Goal: Check status: Check status

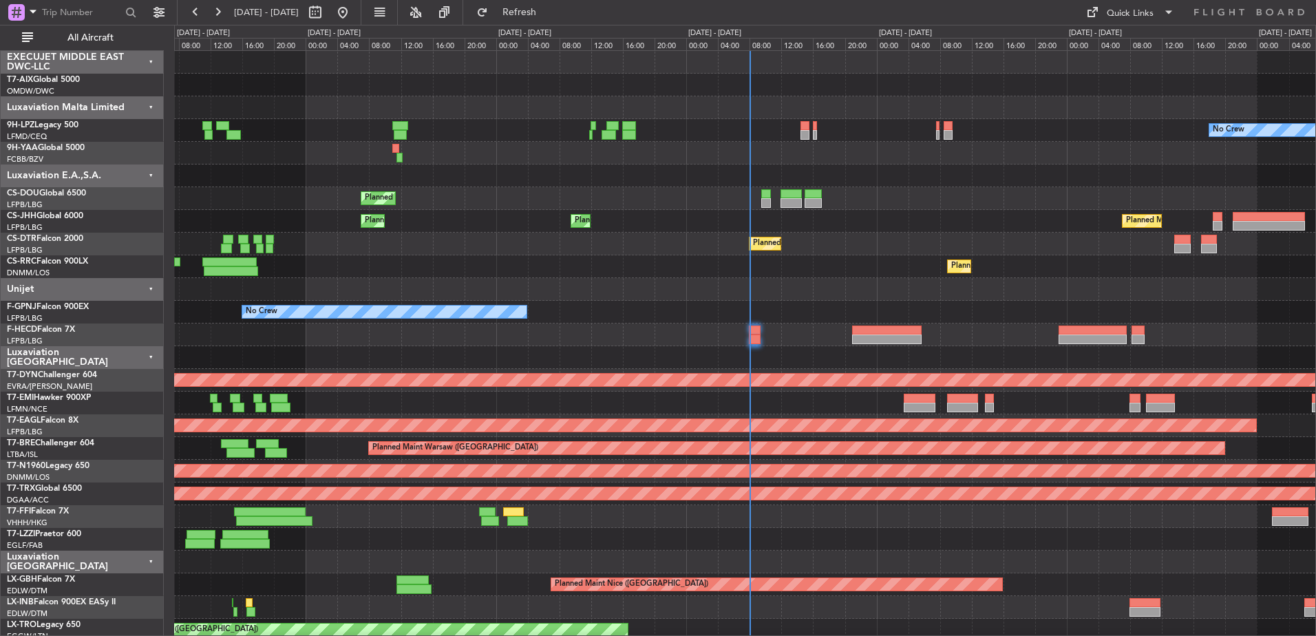
click at [488, 283] on div "No Crew No Crew Planned Maint [GEOGRAPHIC_DATA] ([GEOGRAPHIC_DATA]) No Crew Pla…" at bounding box center [744, 494] width 1141 height 886
click at [326, 14] on button at bounding box center [315, 12] width 22 height 22
select select "8"
select select "2025"
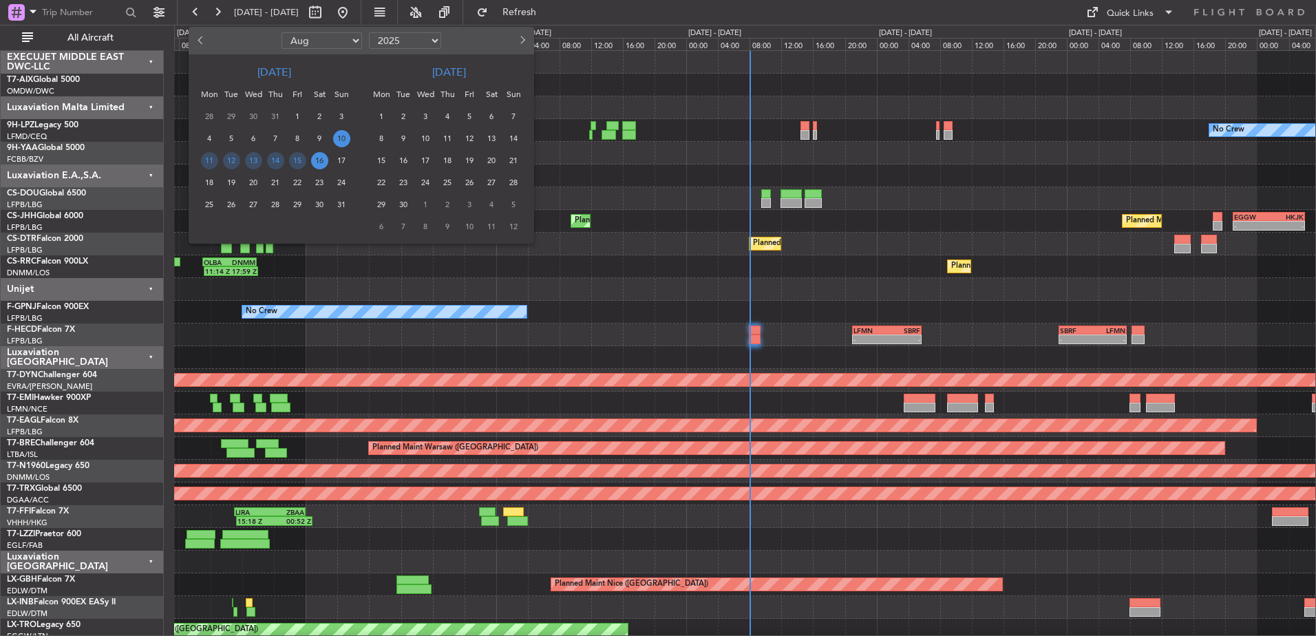
click at [200, 42] on span "Previous month" at bounding box center [202, 40] width 8 height 8
select select "5"
click at [343, 183] on span "25" at bounding box center [341, 182] width 17 height 17
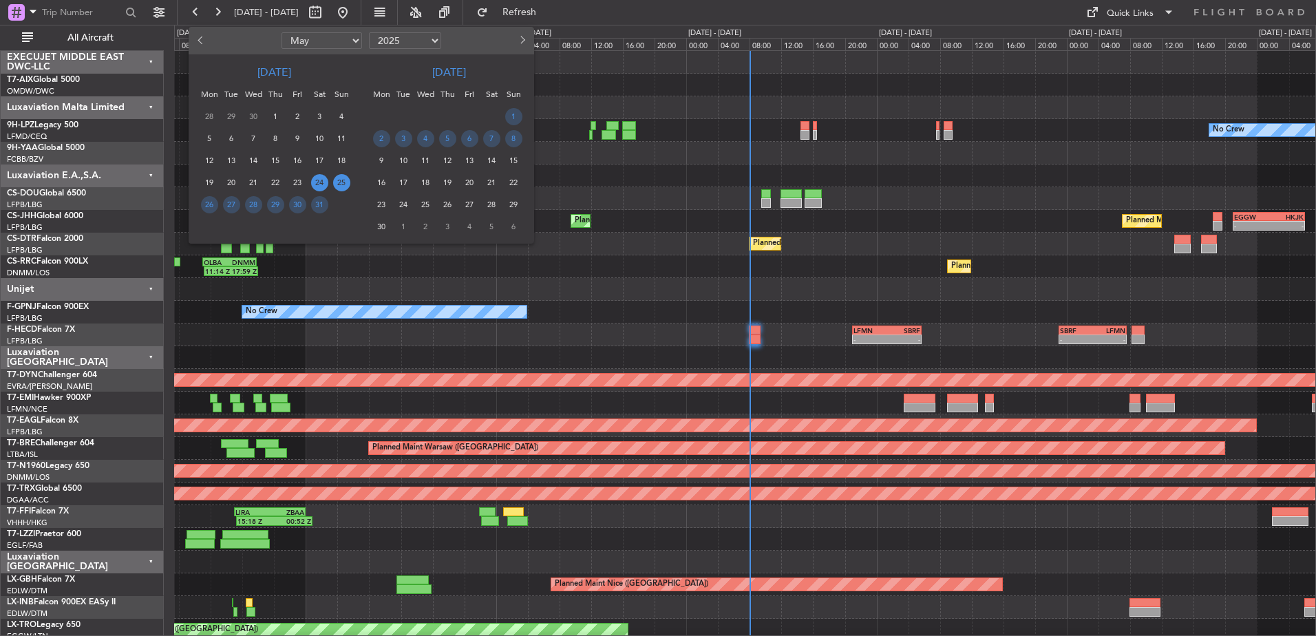
click at [315, 183] on span "24" at bounding box center [319, 182] width 17 height 17
click at [318, 211] on span "31" at bounding box center [319, 204] width 17 height 17
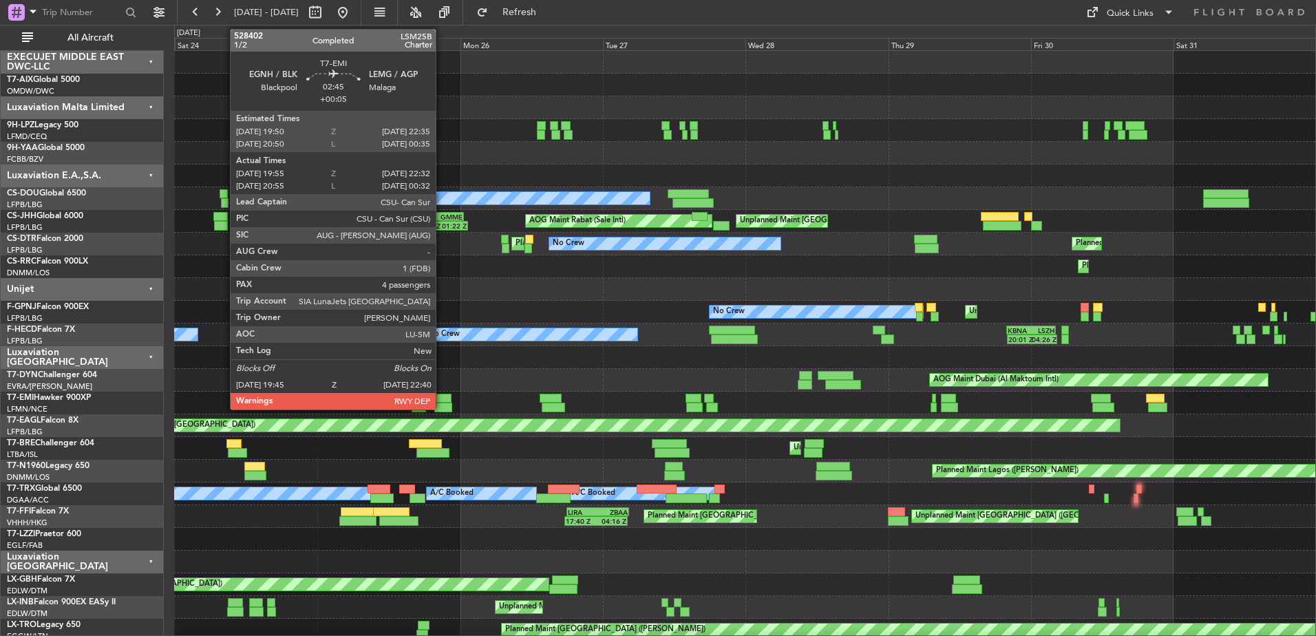
click at [442, 398] on div at bounding box center [443, 399] width 17 height 10
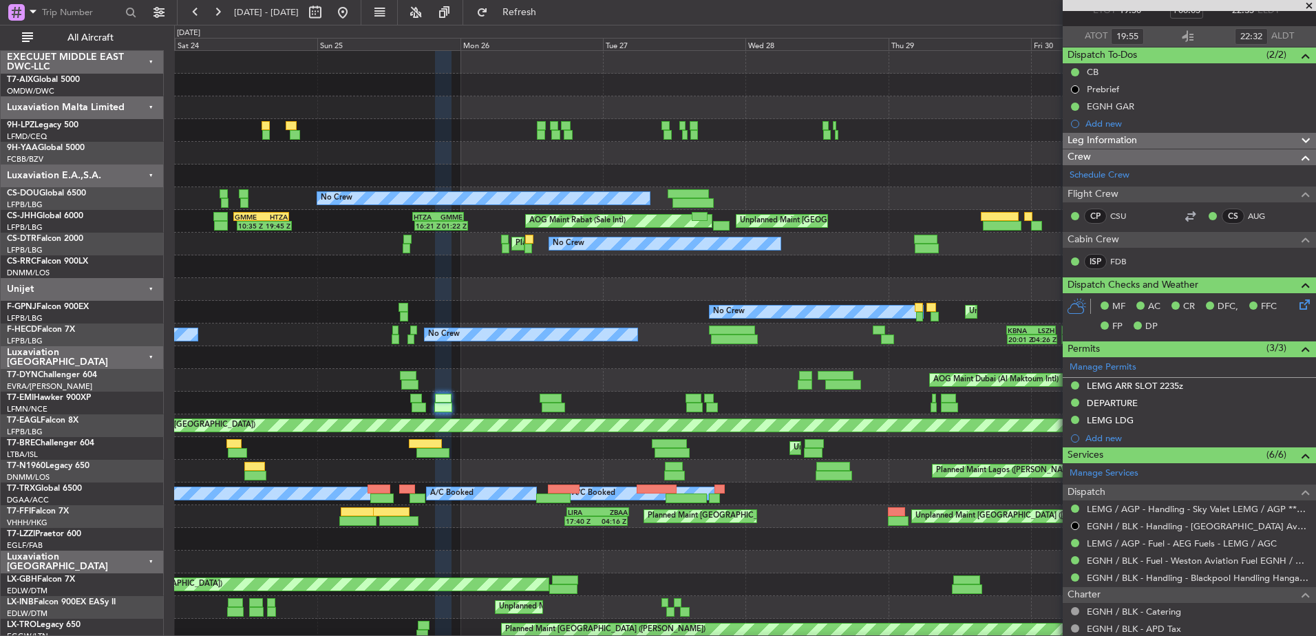
scroll to position [138, 0]
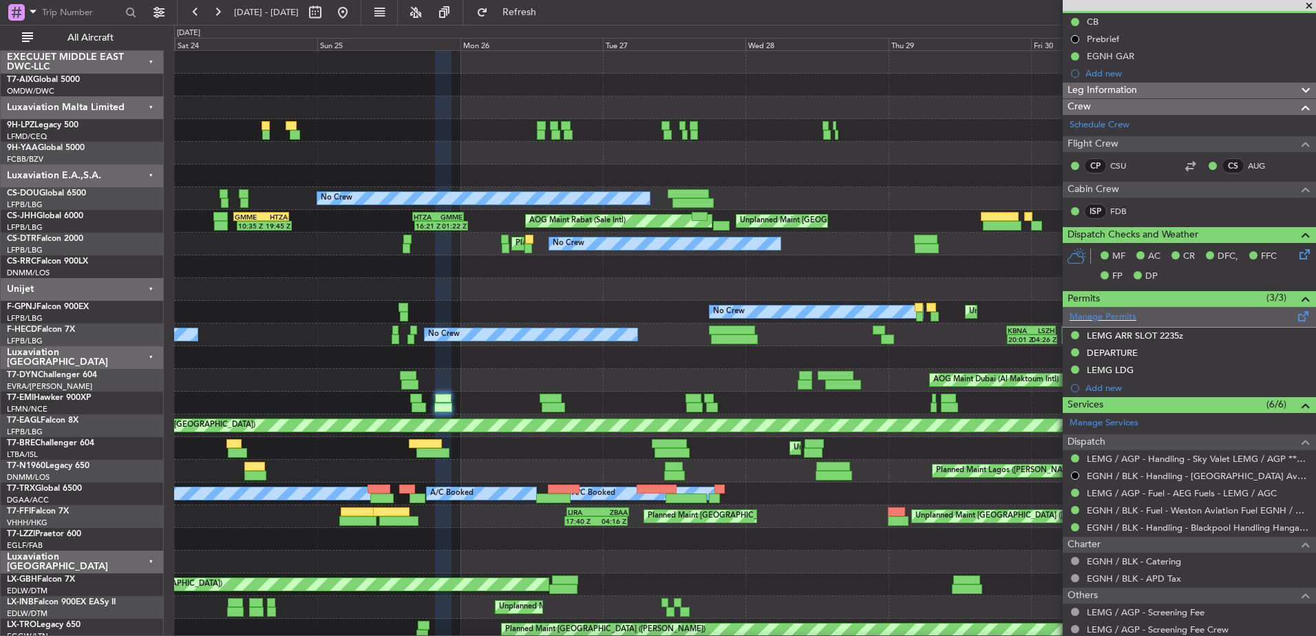
click at [1295, 316] on span at bounding box center [1303, 313] width 17 height 10
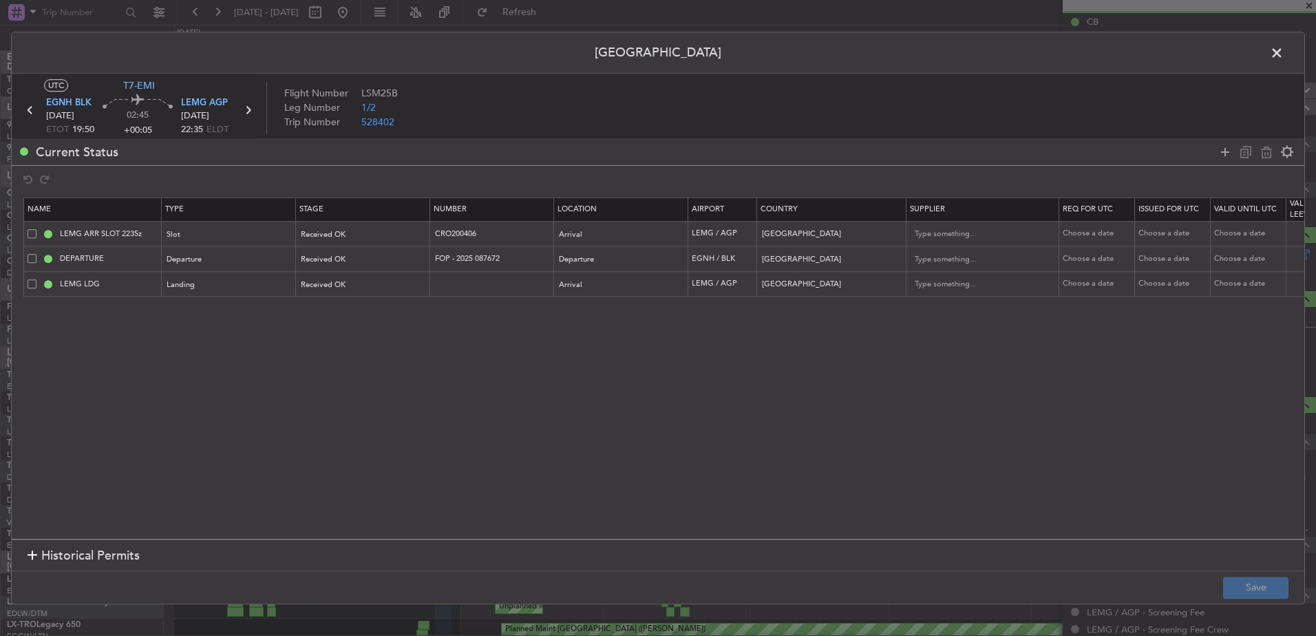
click at [1283, 48] on span at bounding box center [1283, 57] width 0 height 28
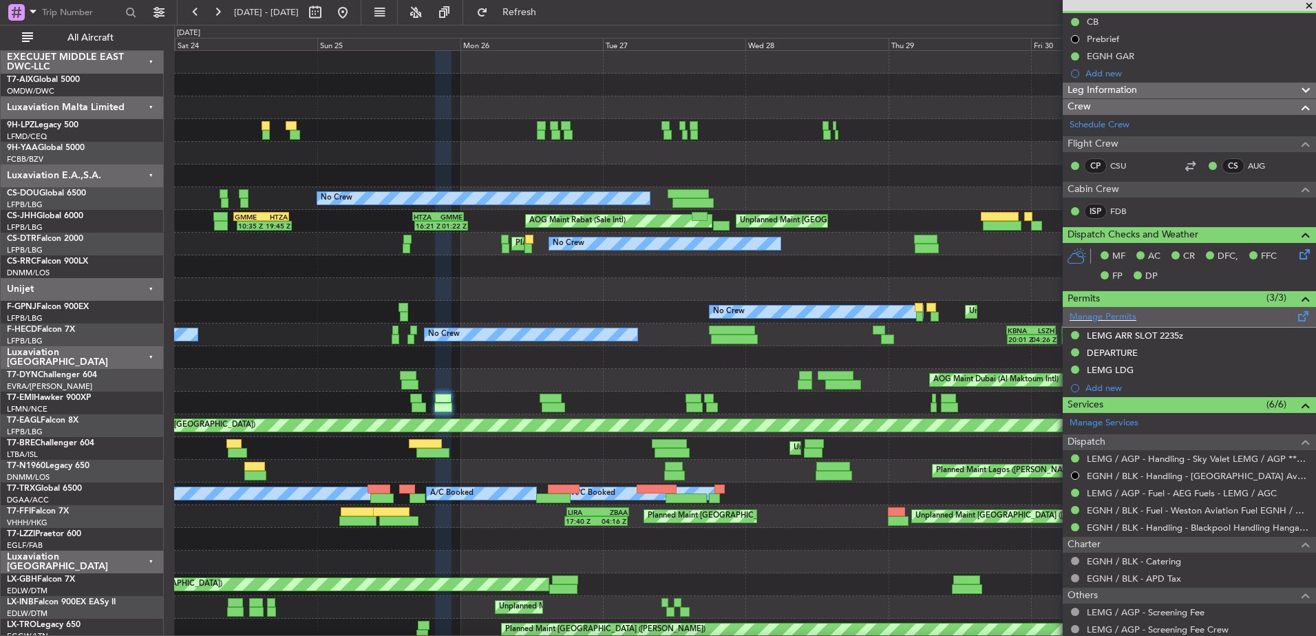
click at [1295, 317] on span at bounding box center [1303, 313] width 17 height 10
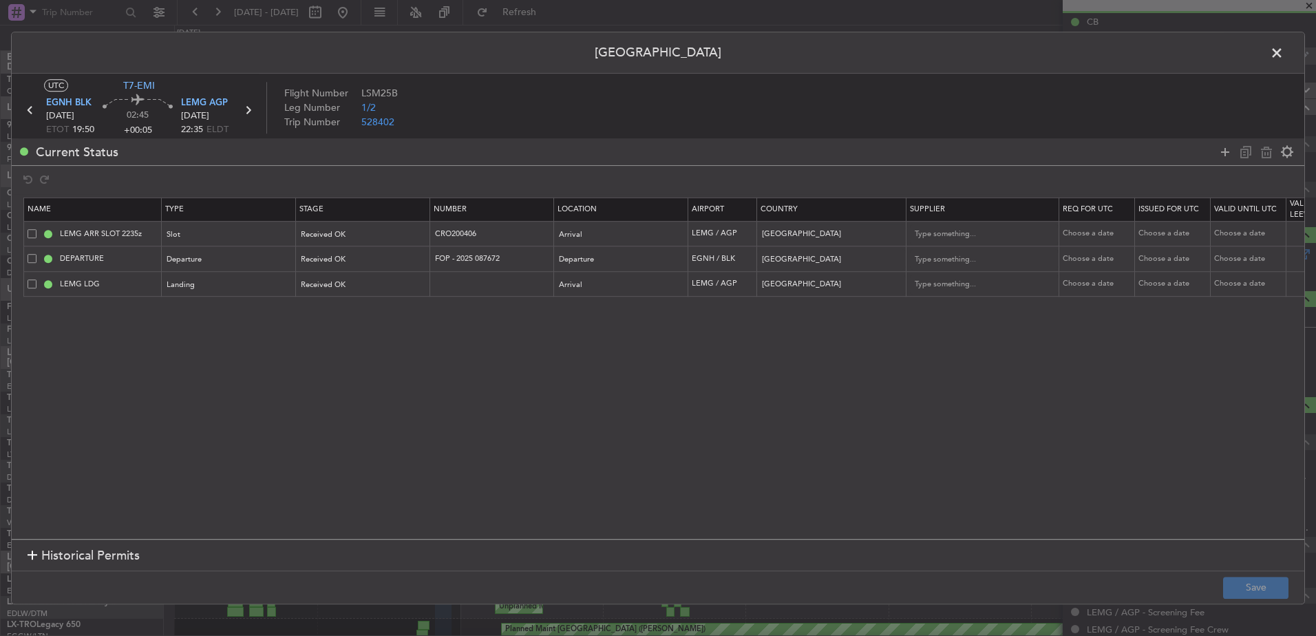
click at [1283, 52] on span at bounding box center [1283, 57] width 0 height 28
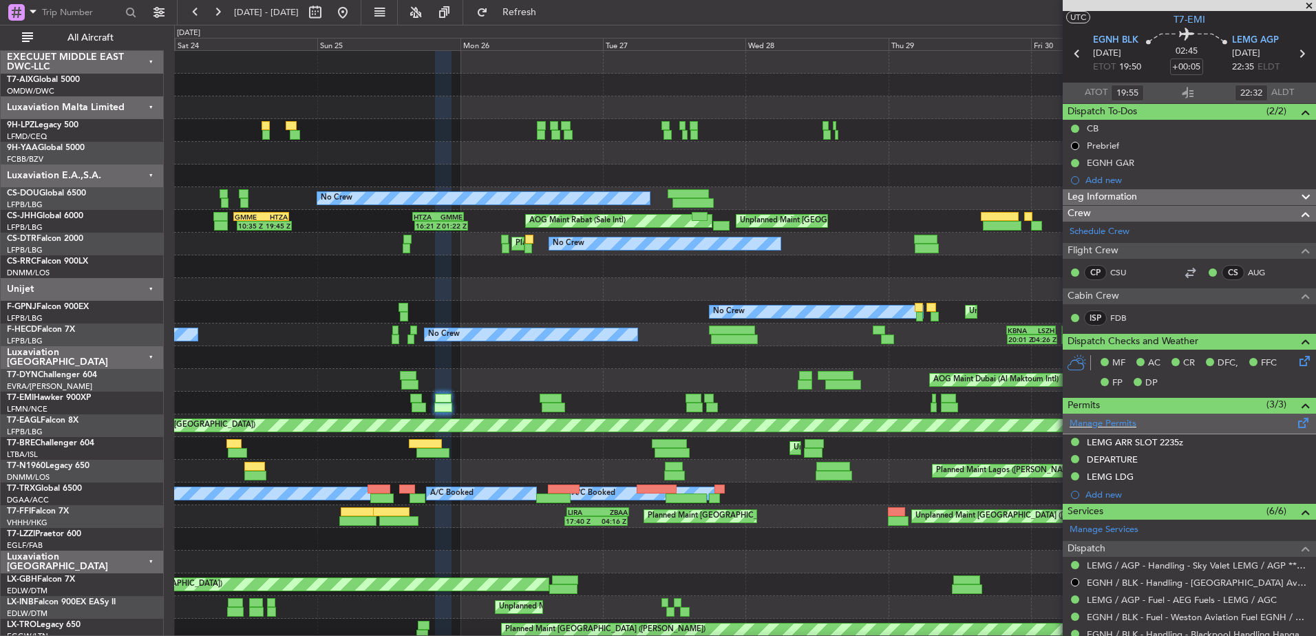
scroll to position [0, 0]
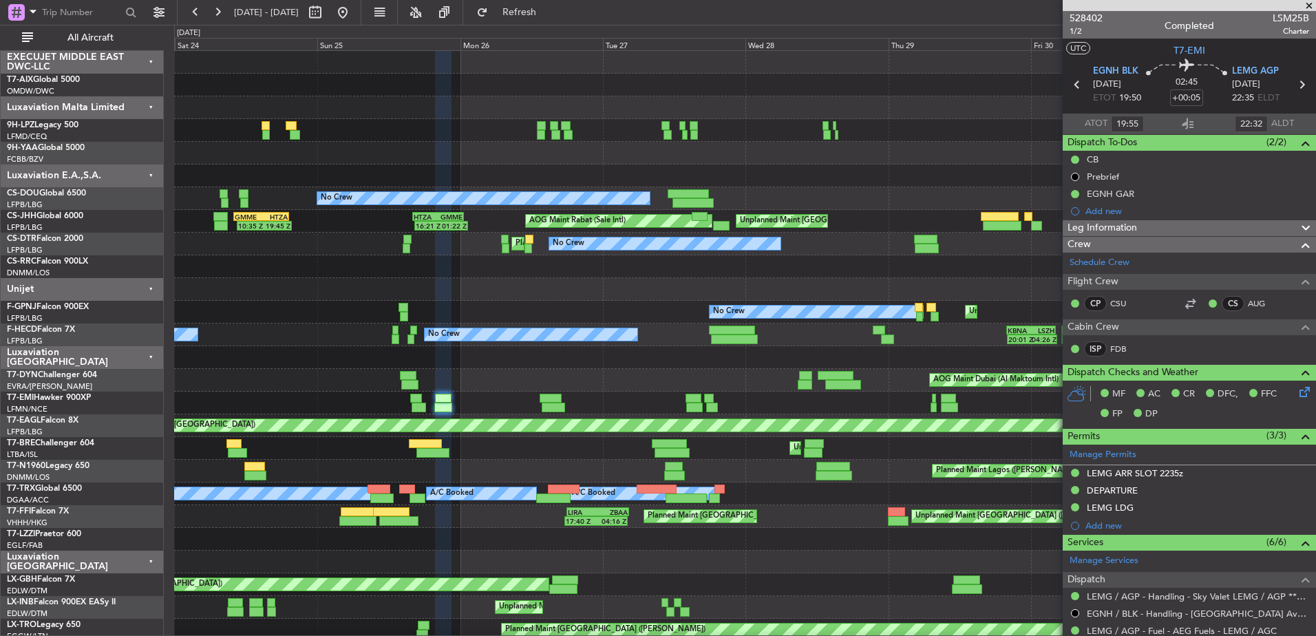
click at [1286, 228] on div at bounding box center [1300, 228] width 28 height 17
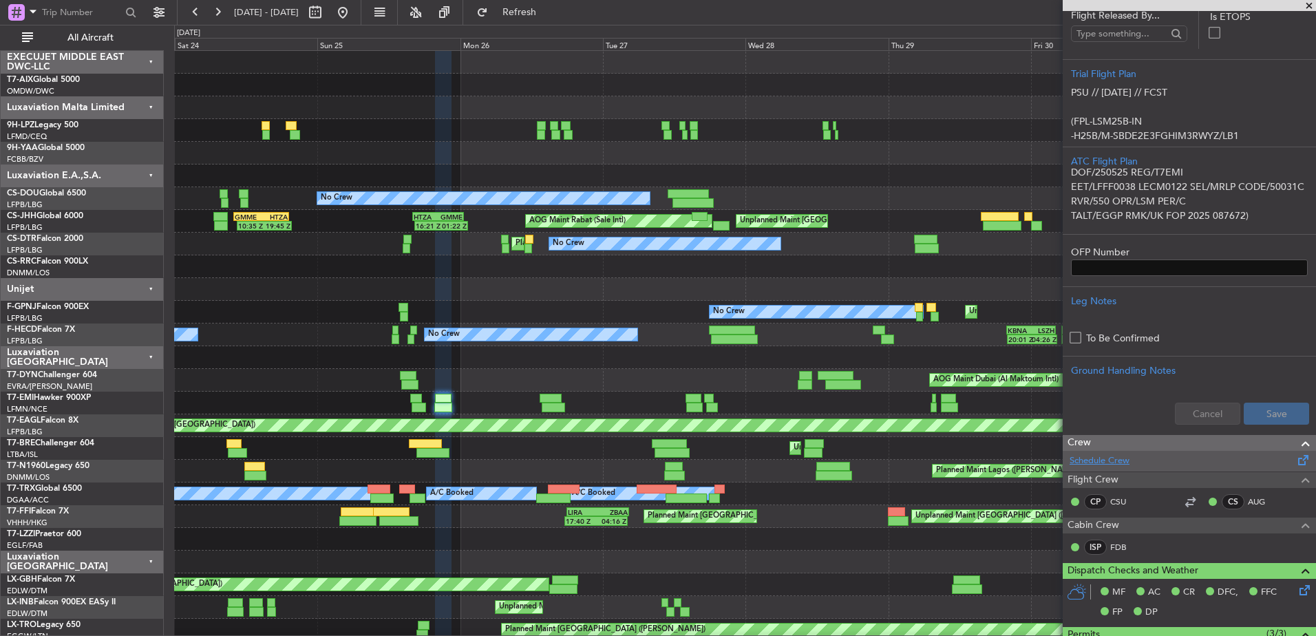
scroll to position [275, 0]
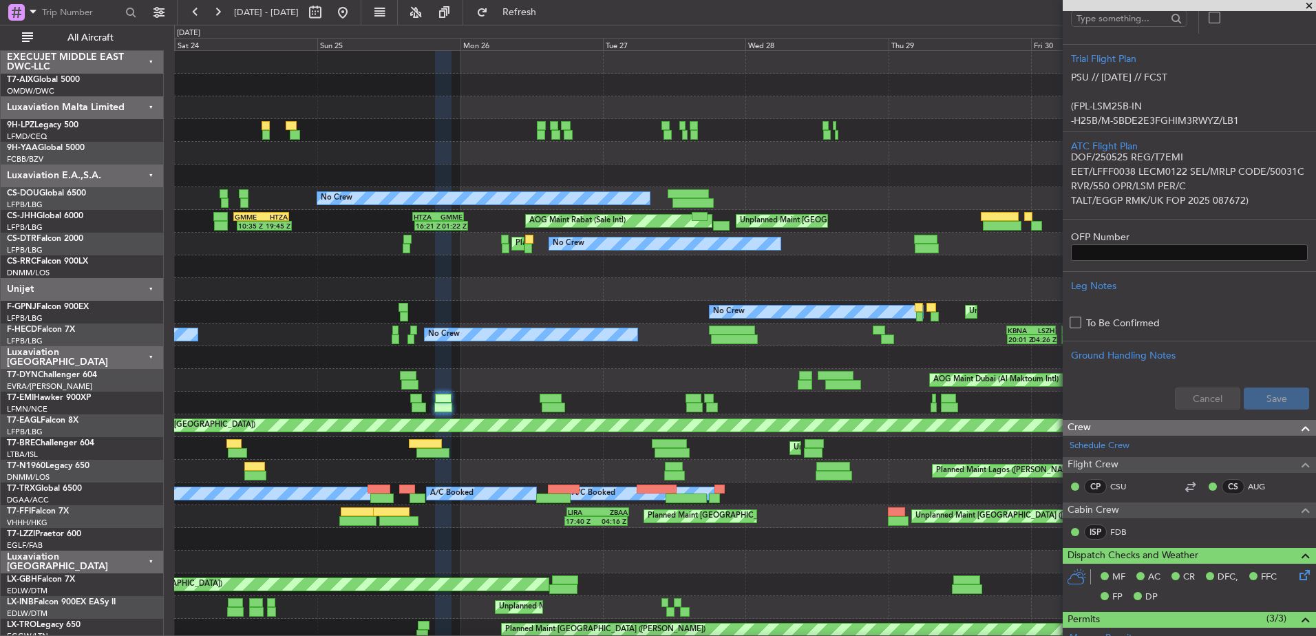
click at [1308, 6] on span at bounding box center [1309, 6] width 14 height 12
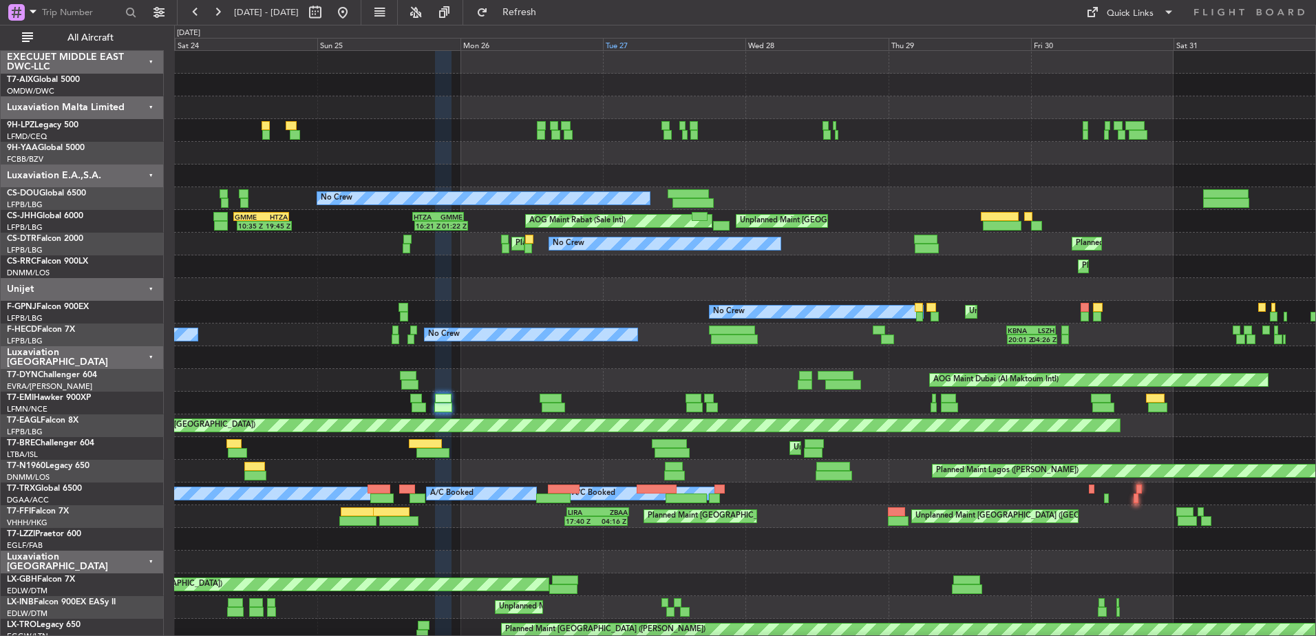
type input "0"
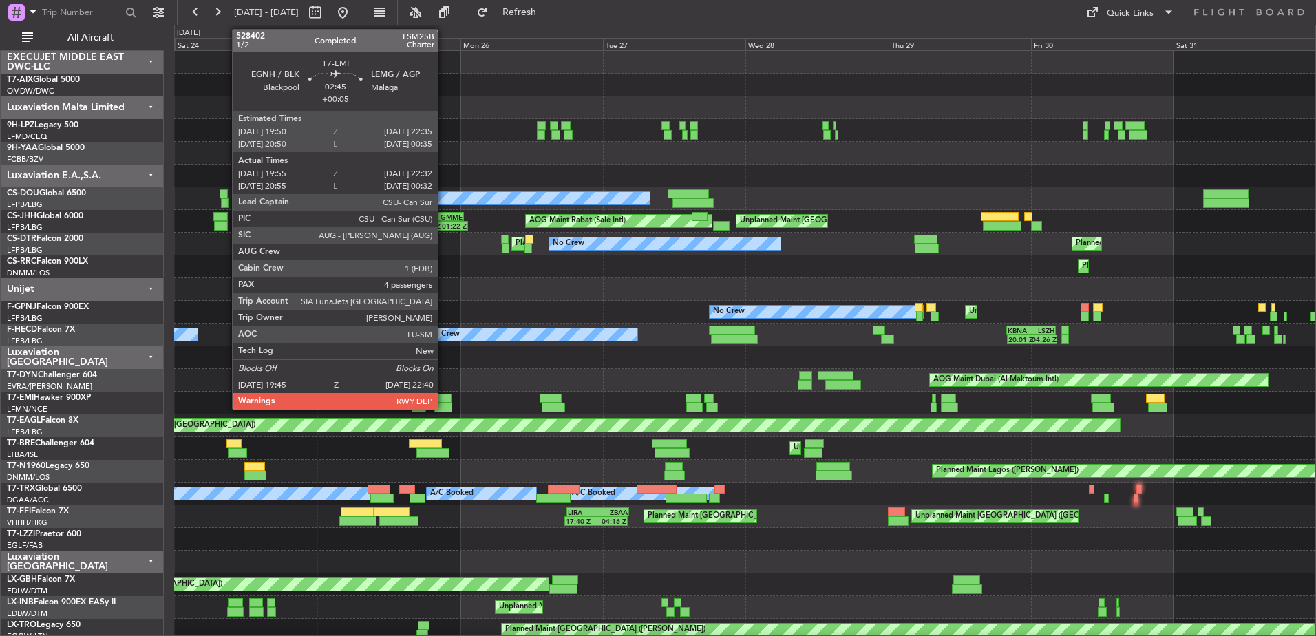
click at [444, 398] on div at bounding box center [443, 399] width 17 height 10
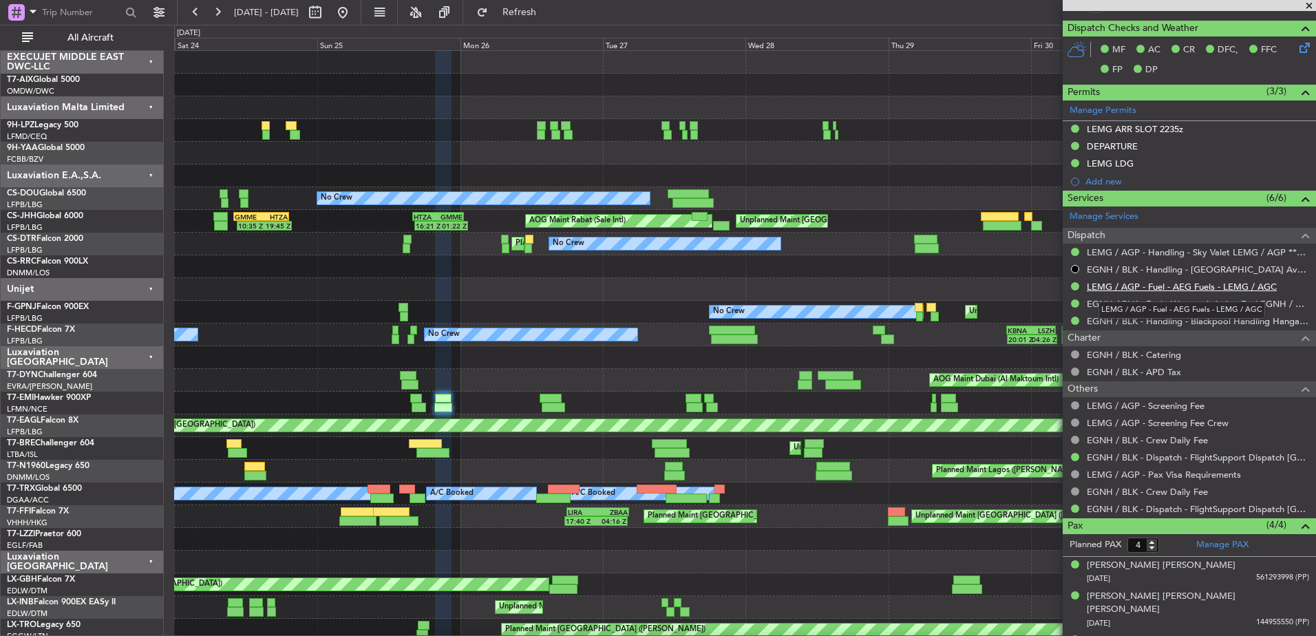
scroll to position [388, 0]
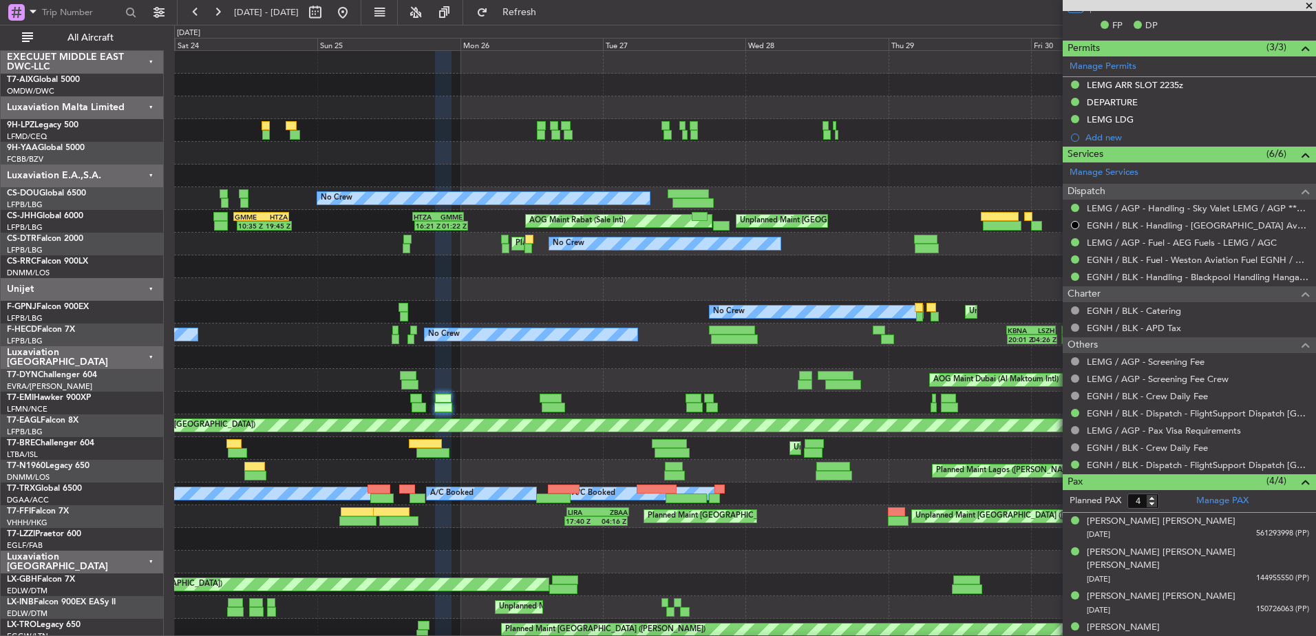
click at [1311, 3] on span at bounding box center [1309, 6] width 14 height 12
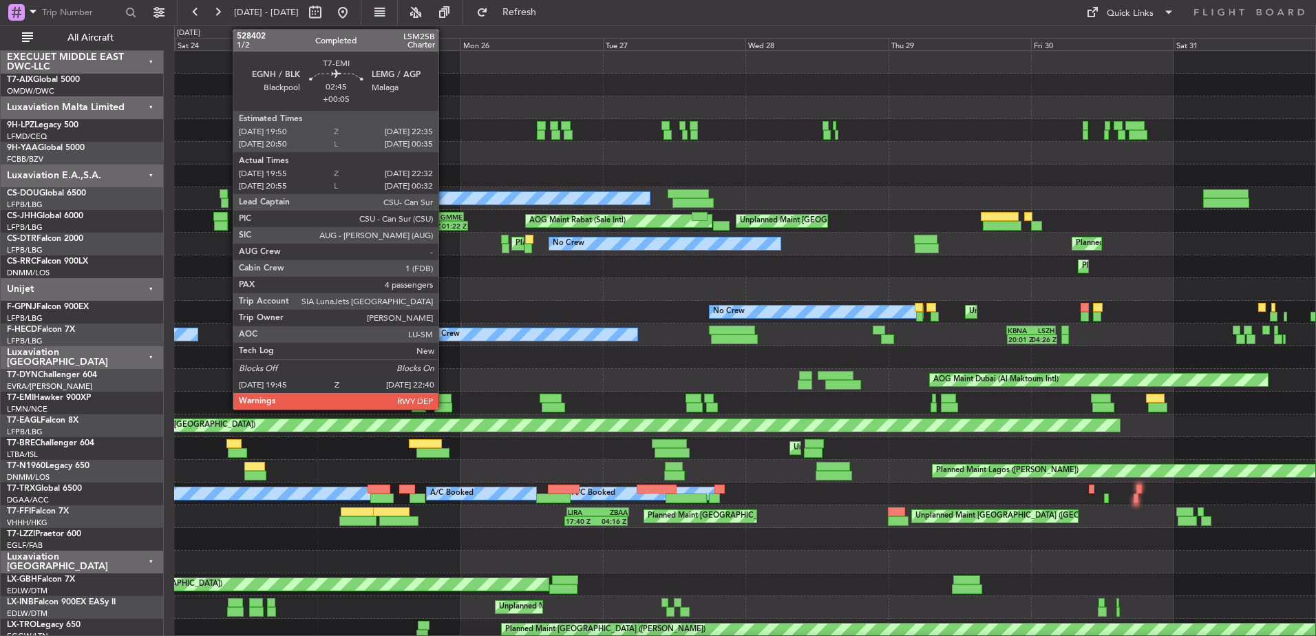
click at [445, 398] on div at bounding box center [443, 399] width 17 height 10
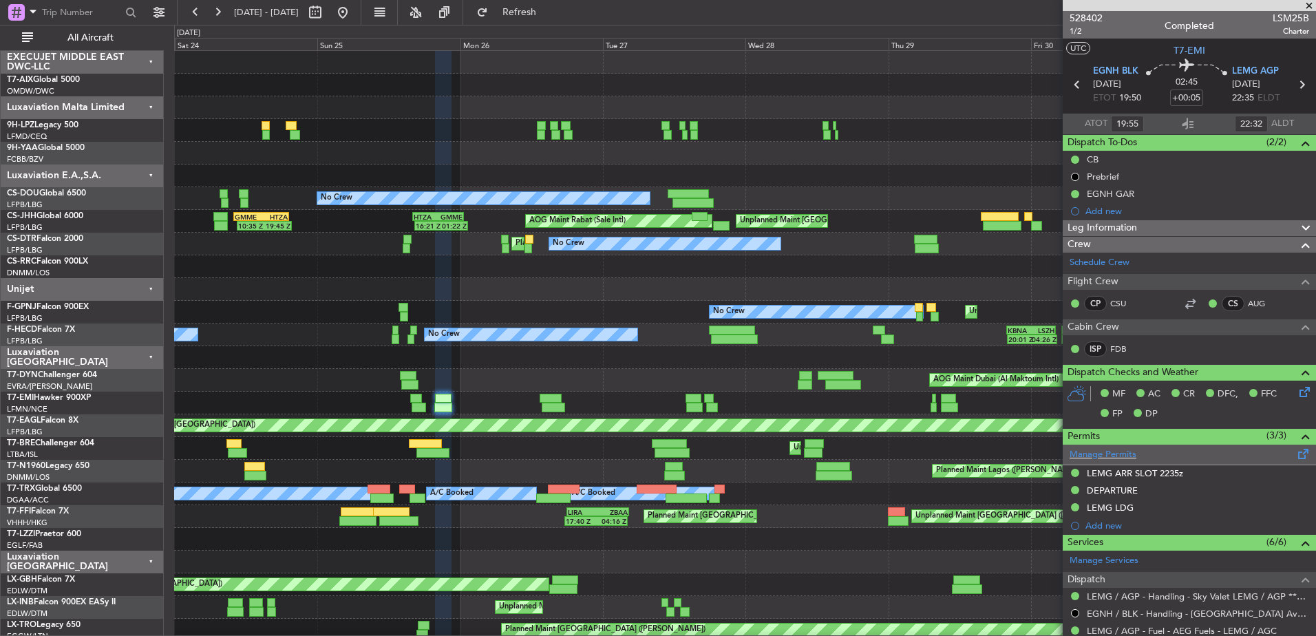
click at [1295, 452] on span at bounding box center [1303, 451] width 17 height 10
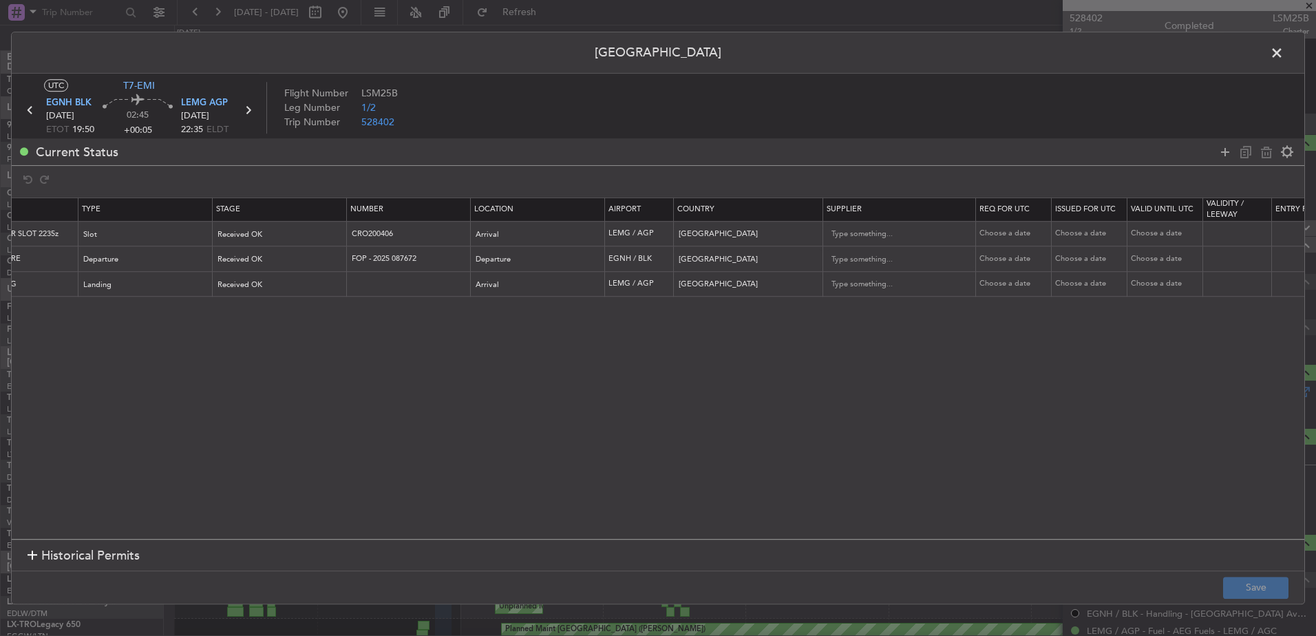
scroll to position [0, 0]
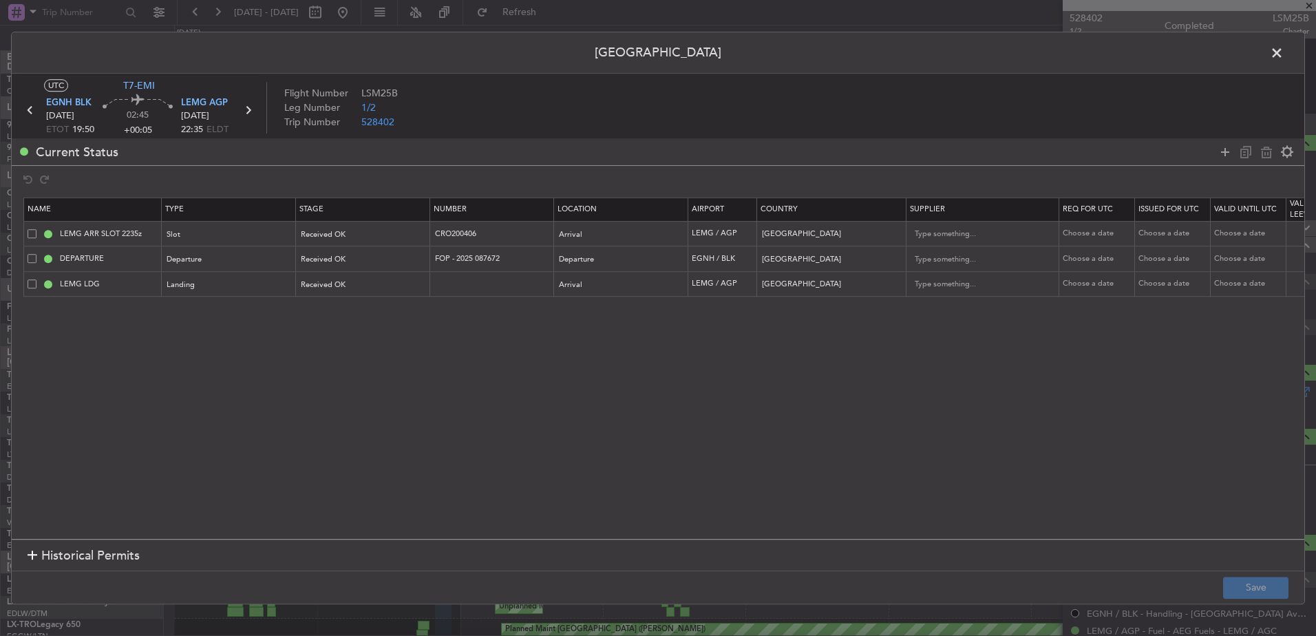
click at [13, 553] on section "Historical Permits" at bounding box center [658, 556] width 1292 height 33
click at [1283, 54] on span at bounding box center [1283, 57] width 0 height 28
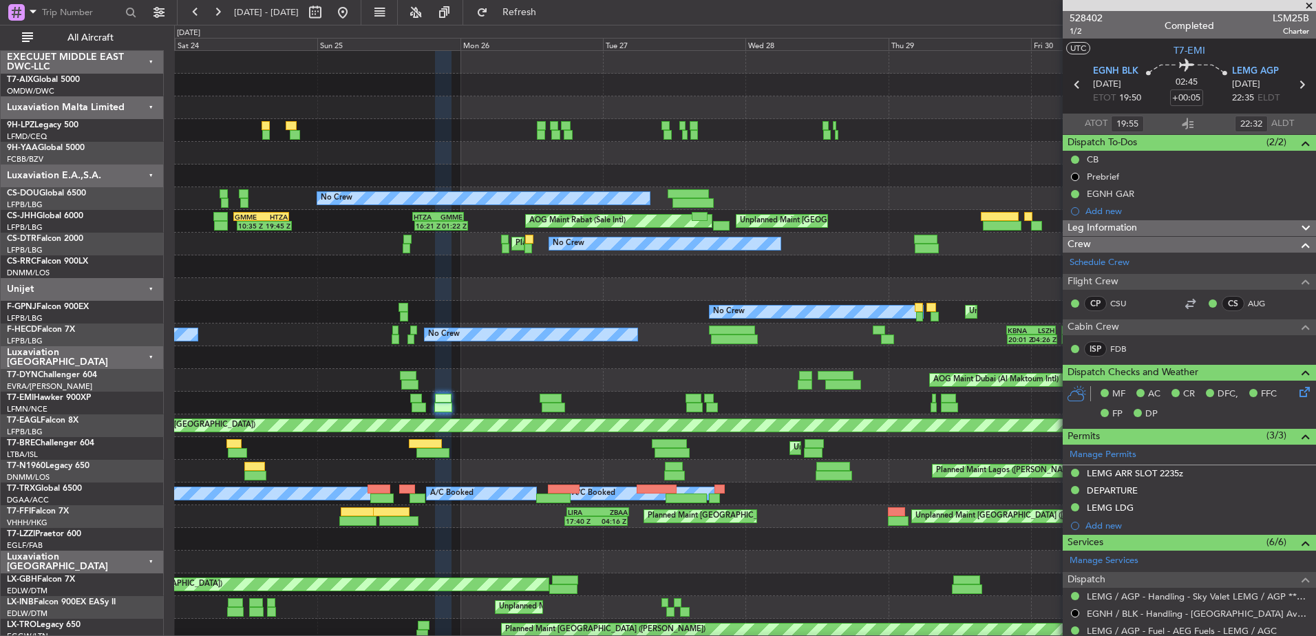
click at [1308, 8] on span at bounding box center [1309, 6] width 14 height 12
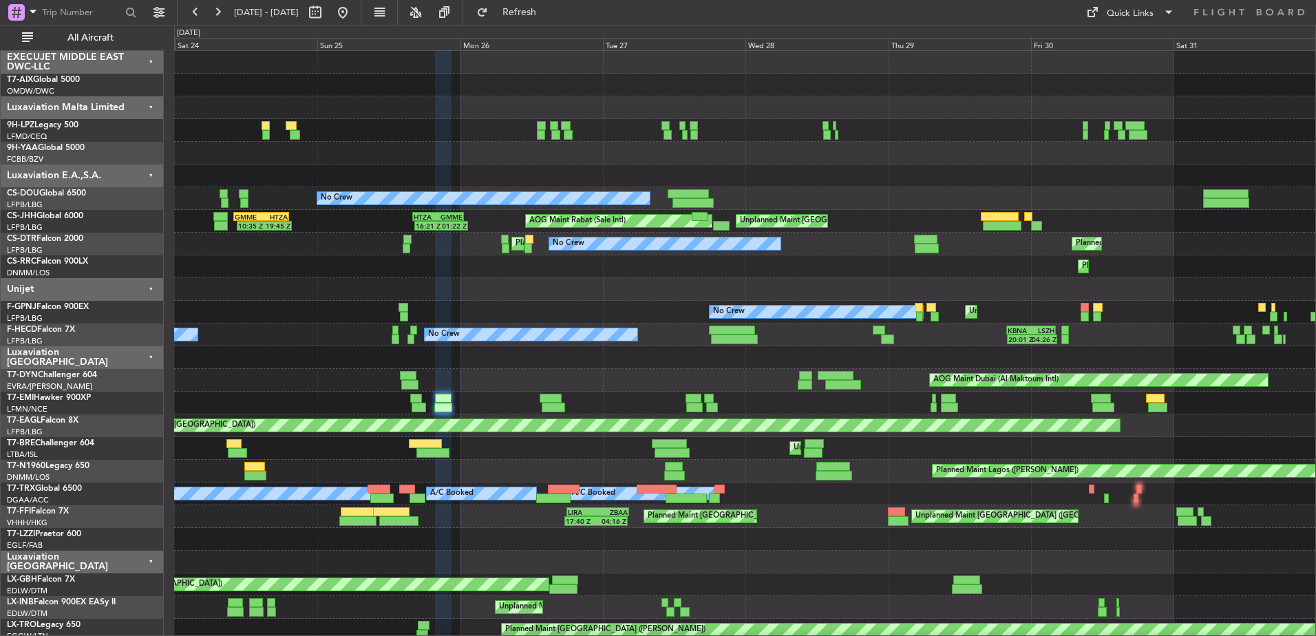
type input "0"
